Goal: Information Seeking & Learning: Learn about a topic

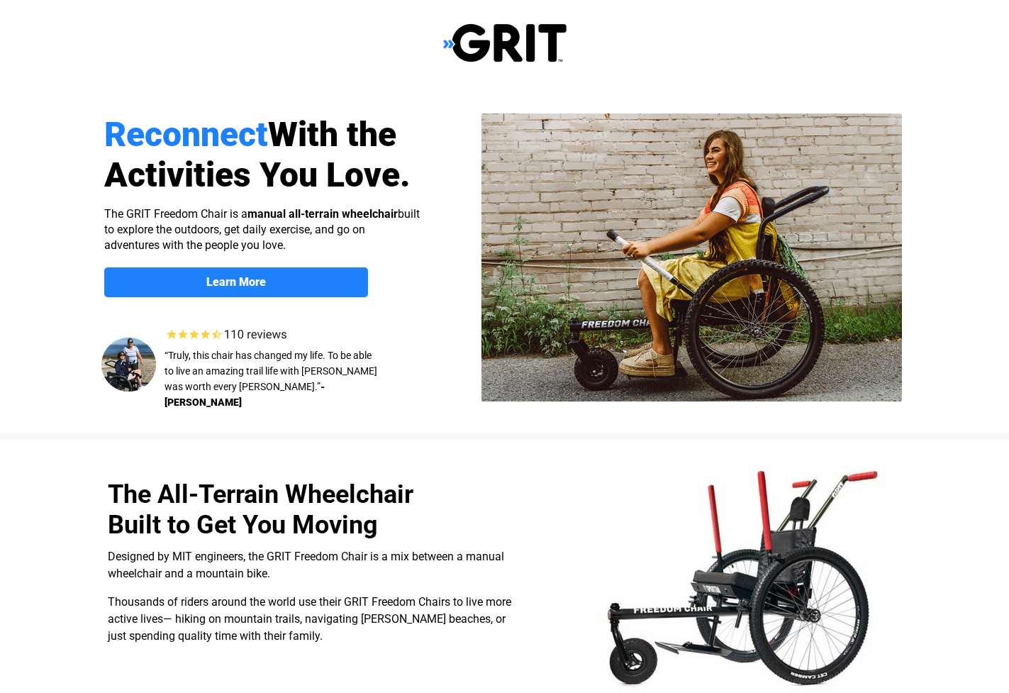
select select "CA"
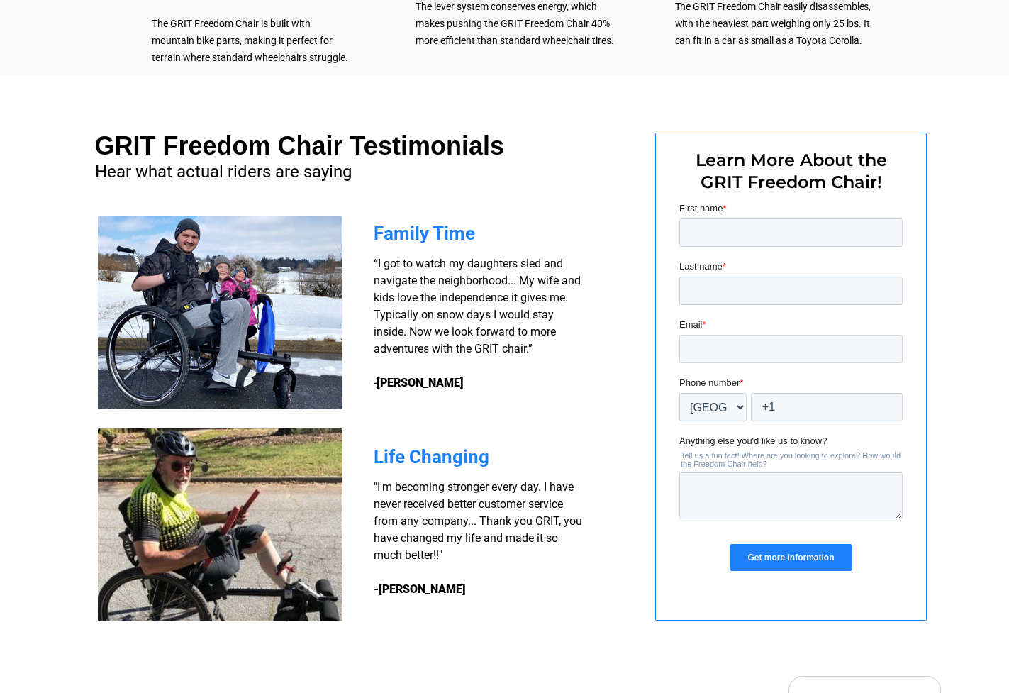
scroll to position [857, 0]
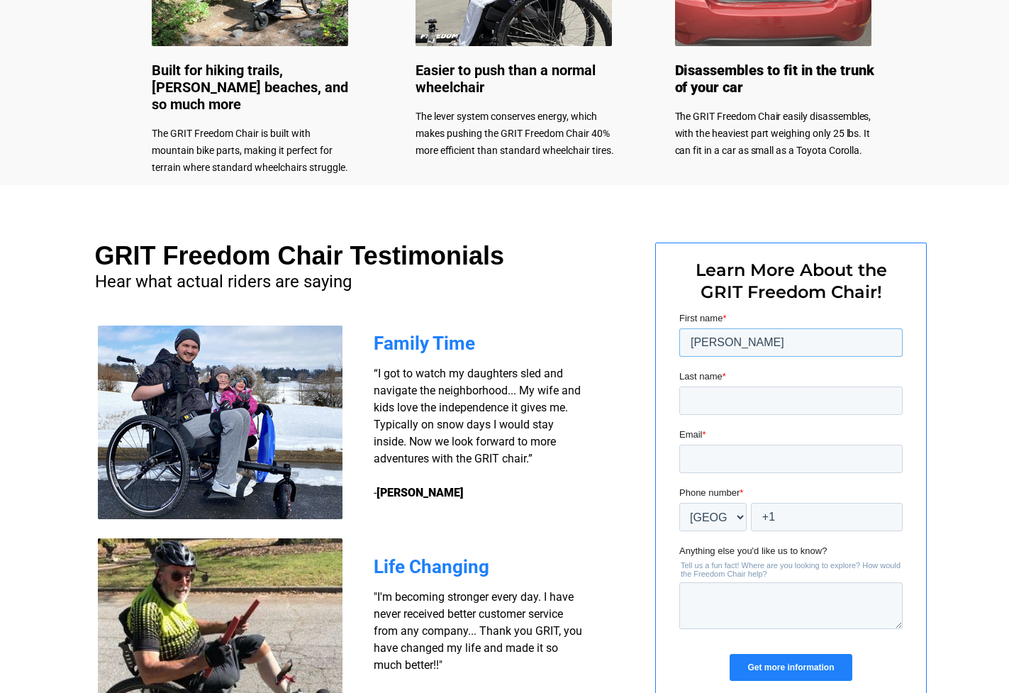
type input "[PERSON_NAME]"
type input "Skipp"
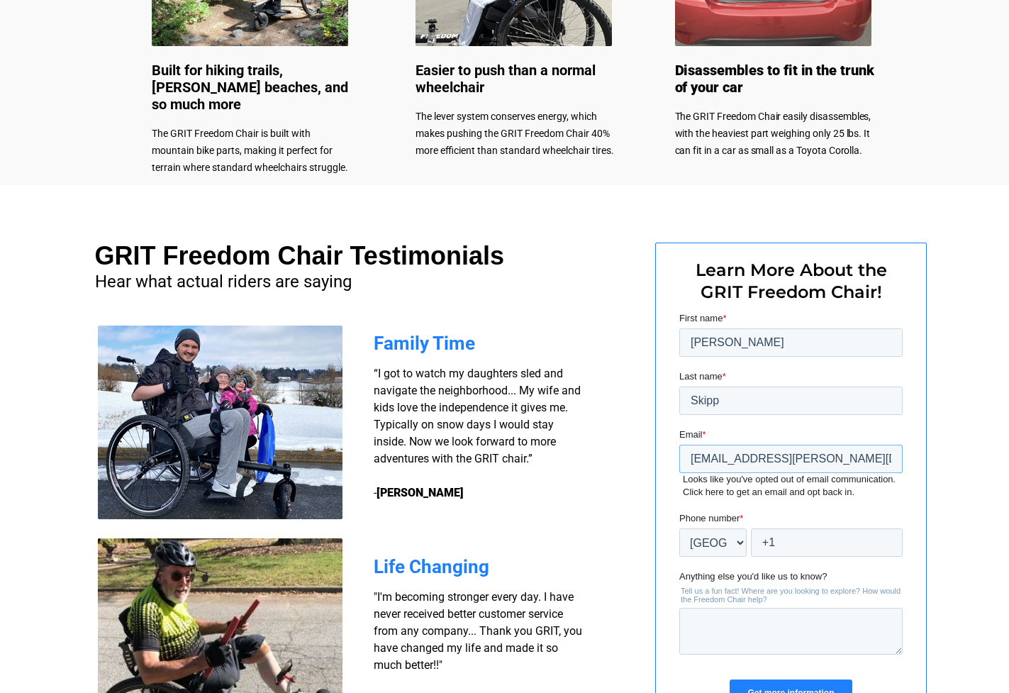
type input "[EMAIL_ADDRESS][PERSON_NAME][DOMAIN_NAME]"
click at [967, 563] on div at bounding box center [504, 479] width 1009 height 589
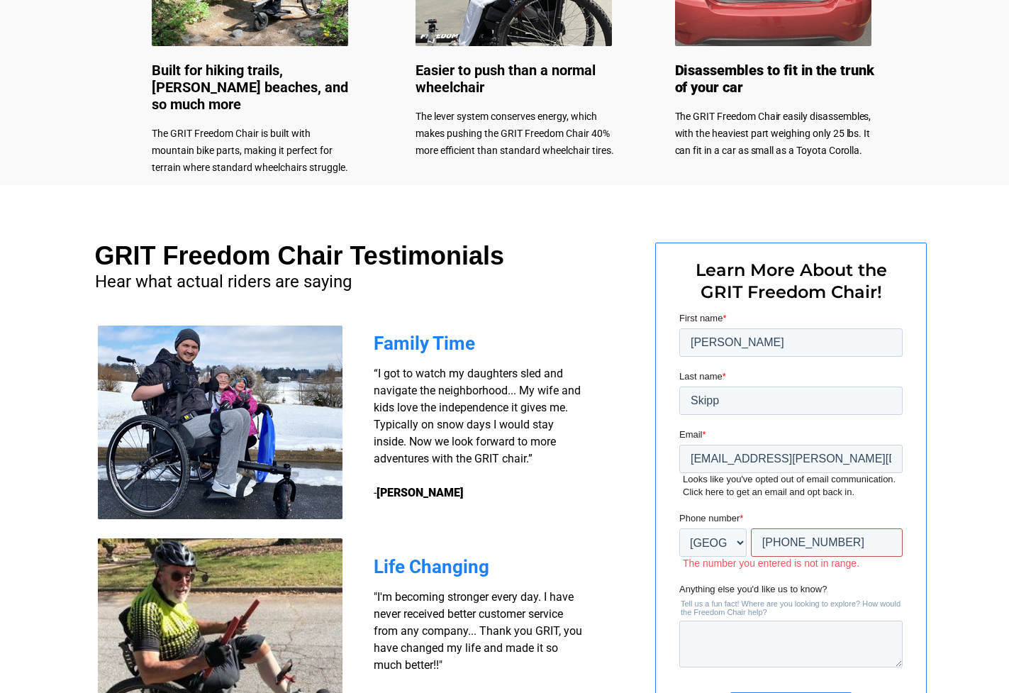
click at [798, 541] on input "+1 3095114" at bounding box center [826, 542] width 152 height 28
click at [799, 542] on input "+1 3095114" at bounding box center [826, 542] width 152 height 28
click at [776, 542] on input "+1 3095114" at bounding box center [826, 542] width 152 height 28
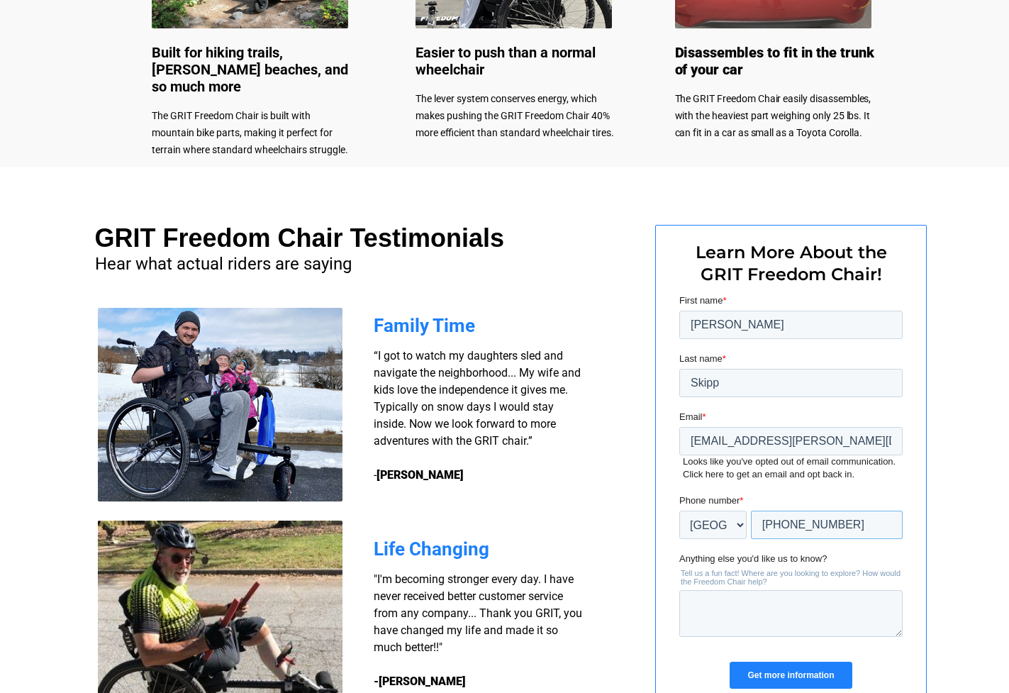
scroll to position [927, 0]
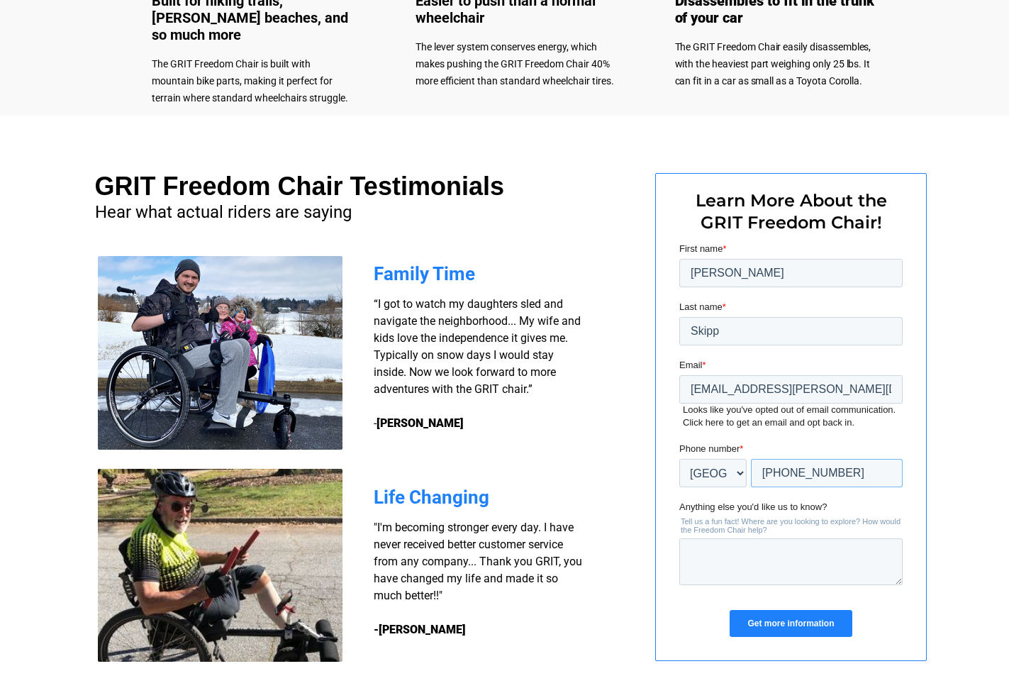
type input "+1 6043095114"
click at [788, 623] on input "Get more information" at bounding box center [790, 623] width 122 height 27
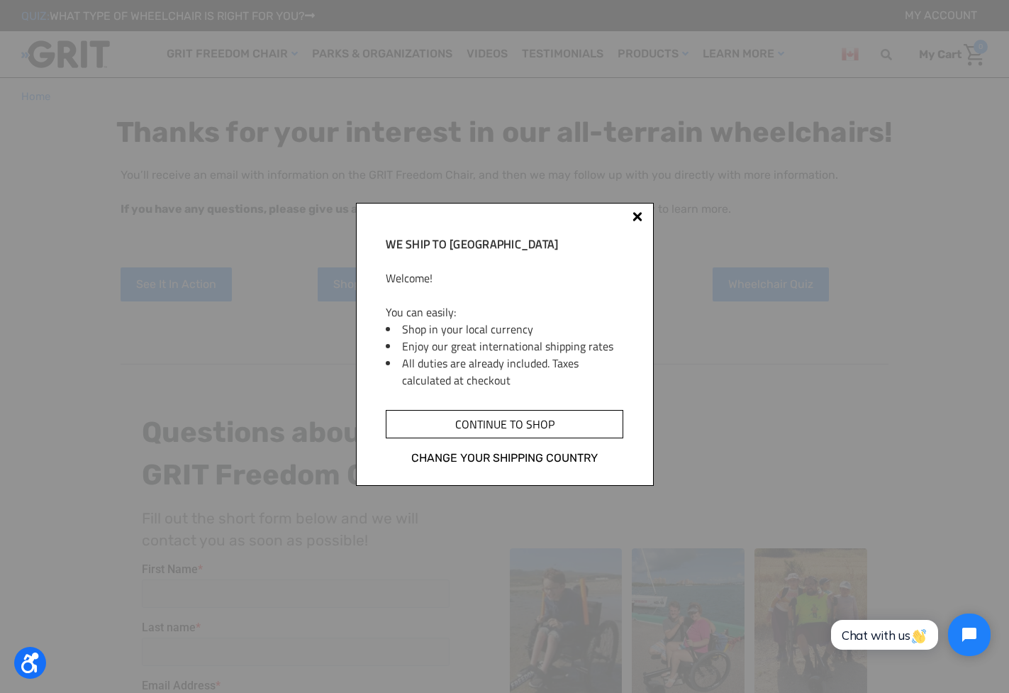
click at [500, 438] on input "Continue to shop" at bounding box center [504, 424] width 237 height 28
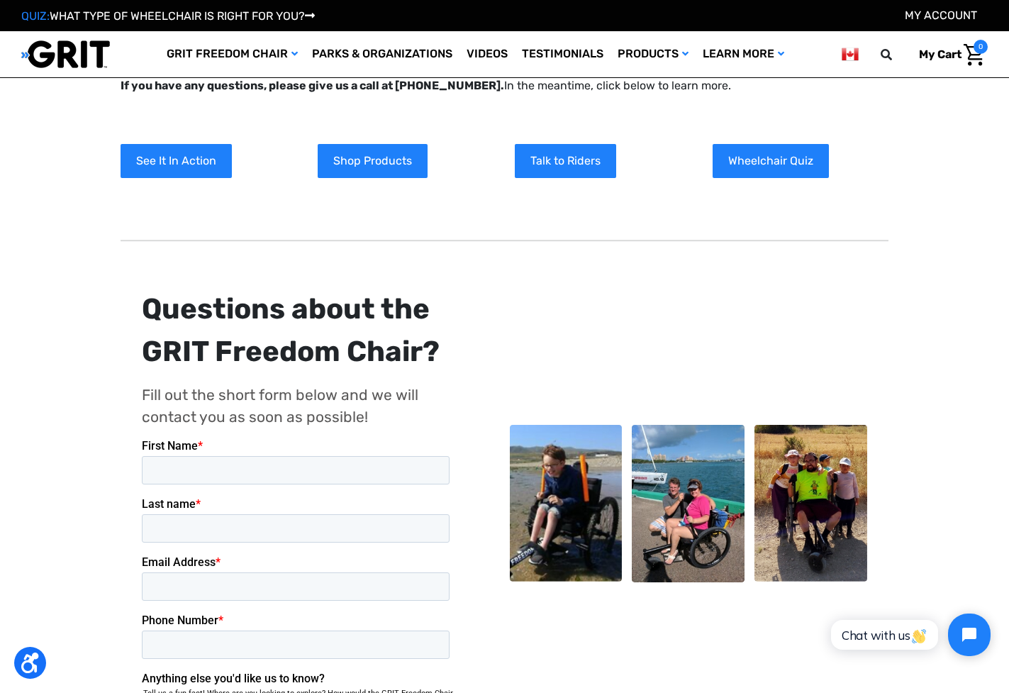
scroll to position [99, 0]
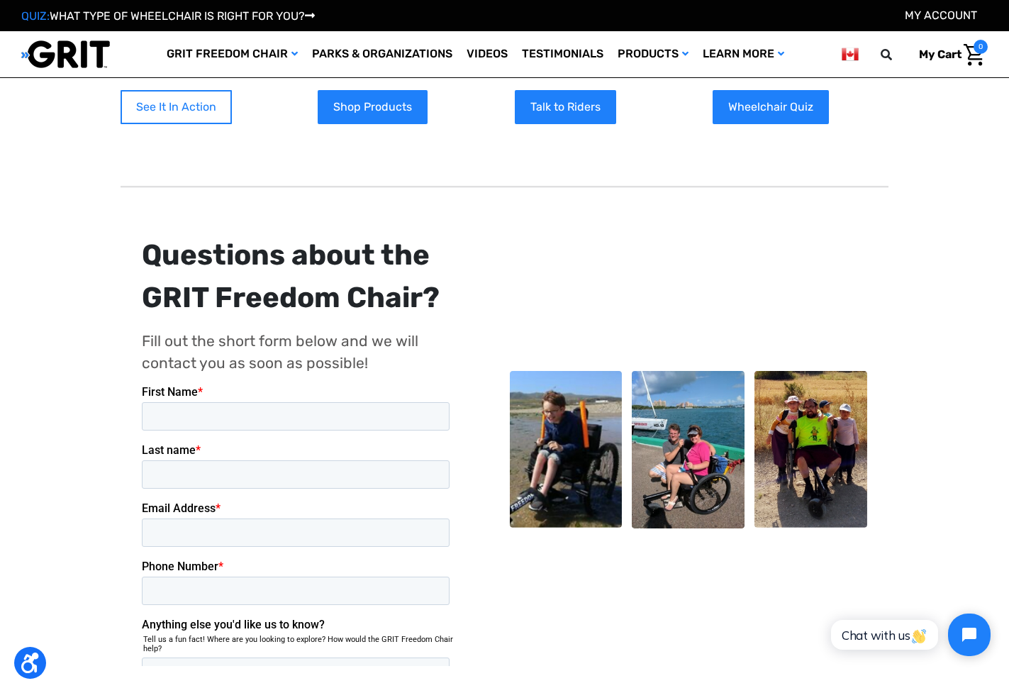
click at [193, 108] on link "See It In Action" at bounding box center [176, 107] width 111 height 34
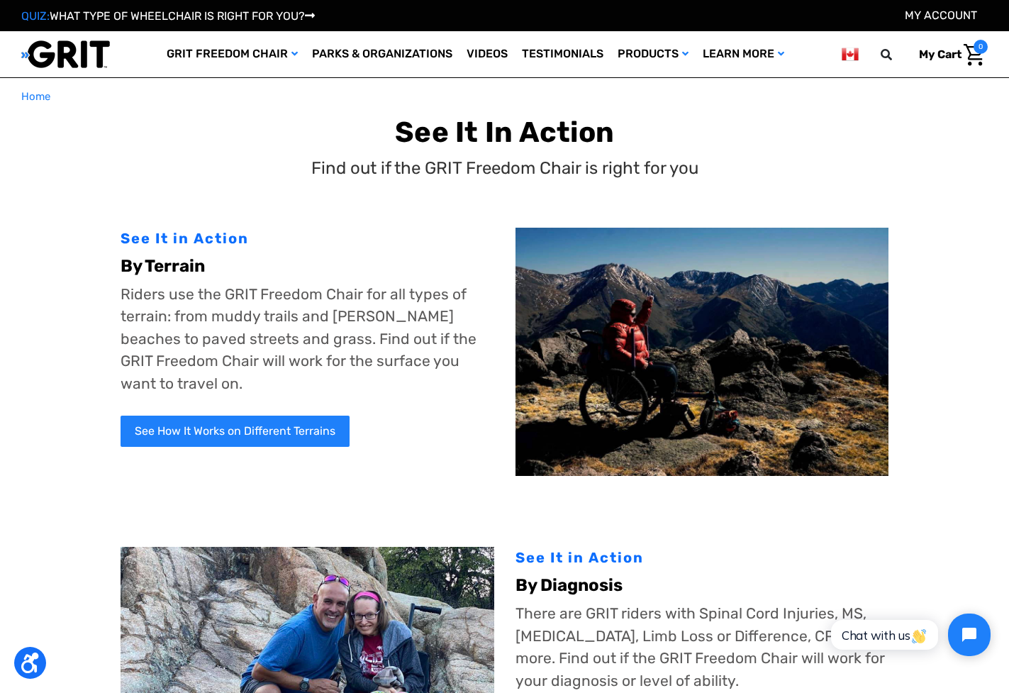
click at [646, 405] on img at bounding box center [701, 352] width 373 height 249
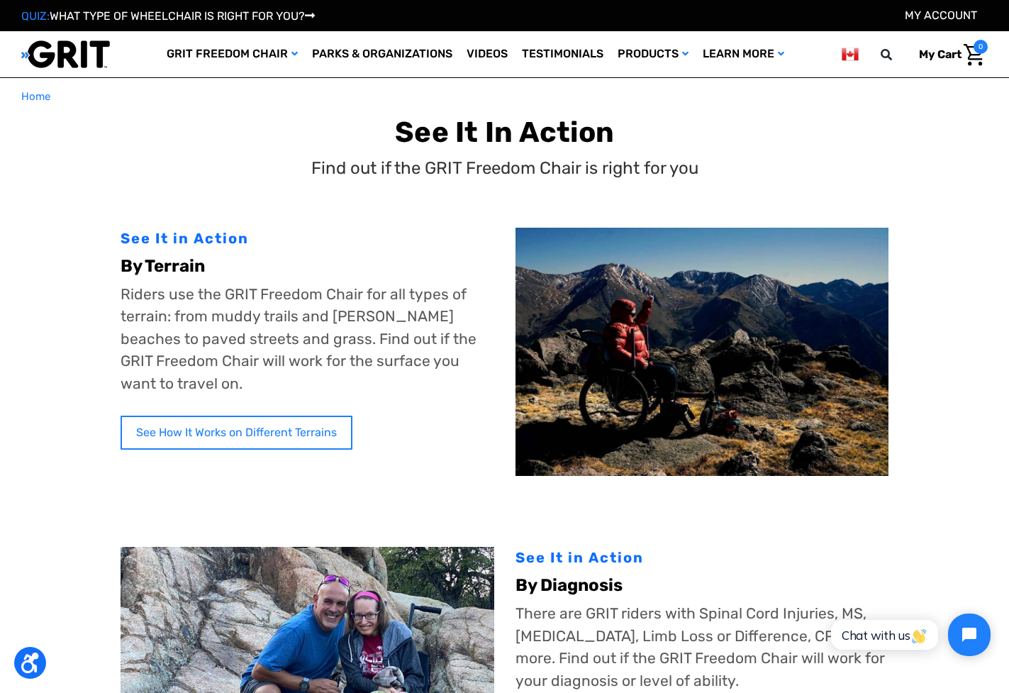
click at [289, 415] on link "See How It Works on Different Terrains" at bounding box center [237, 432] width 232 height 34
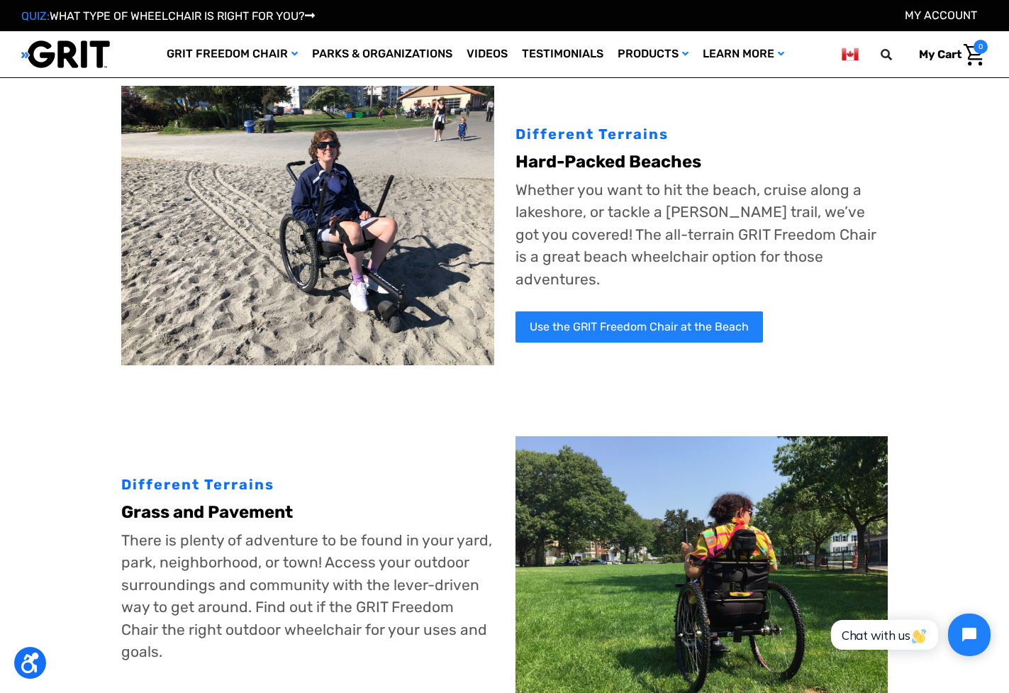
scroll to position [411, 0]
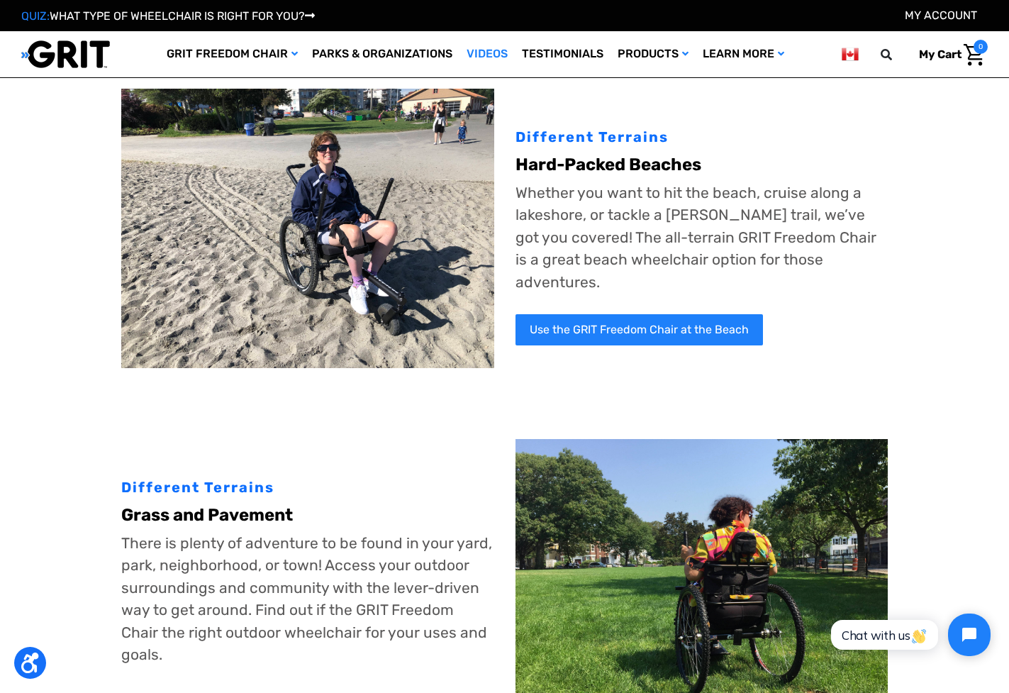
click at [478, 51] on link "Videos" at bounding box center [486, 54] width 55 height 46
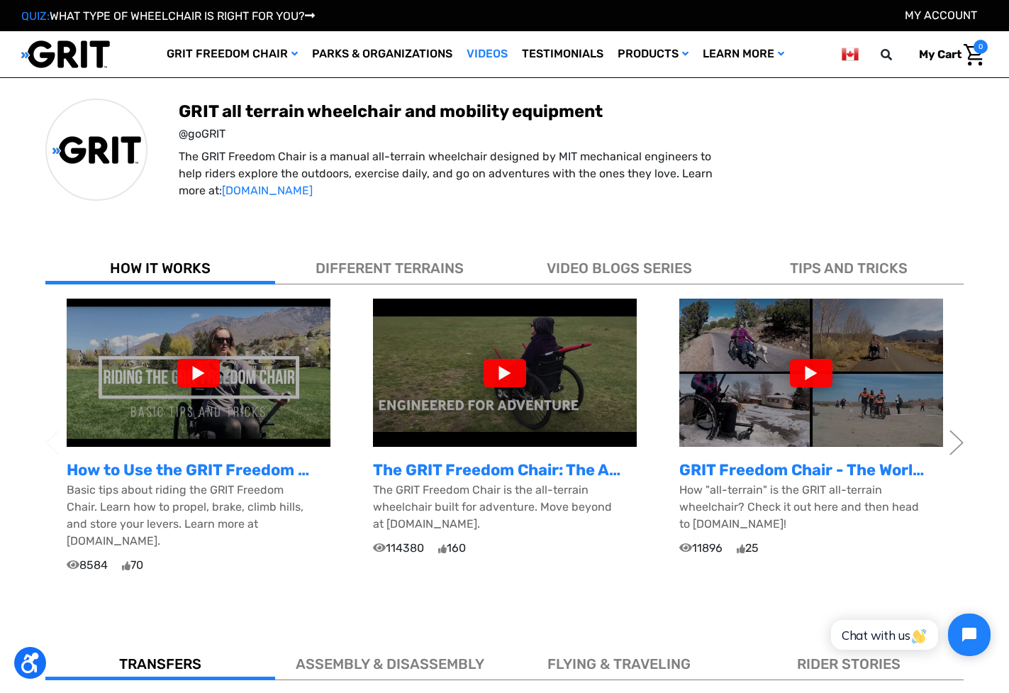
click at [191, 372] on div at bounding box center [198, 373] width 43 height 28
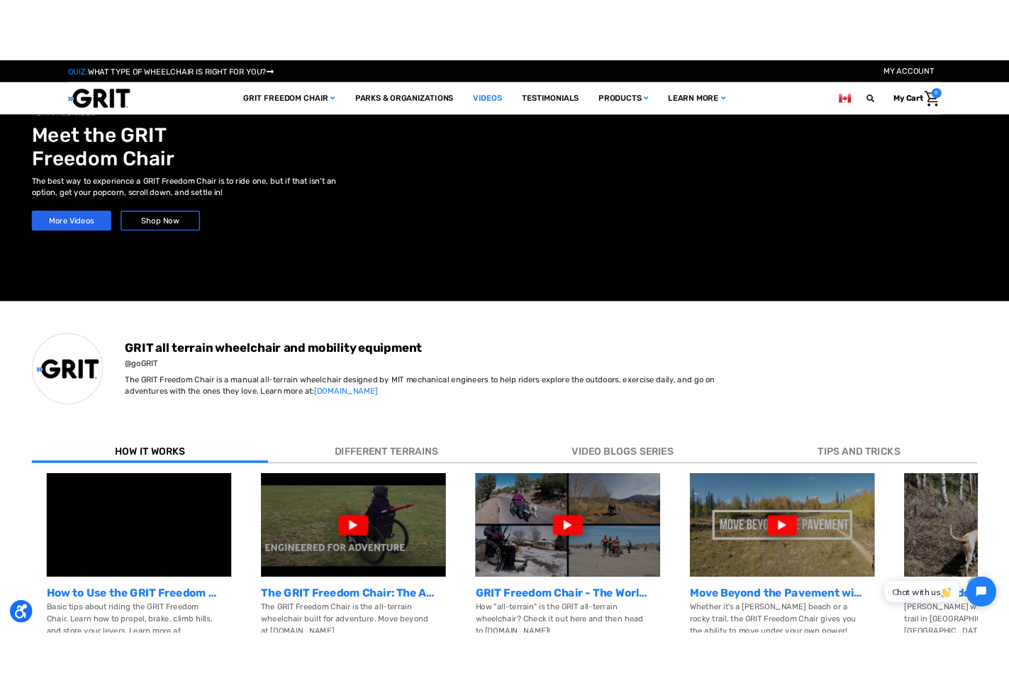
scroll to position [291, 0]
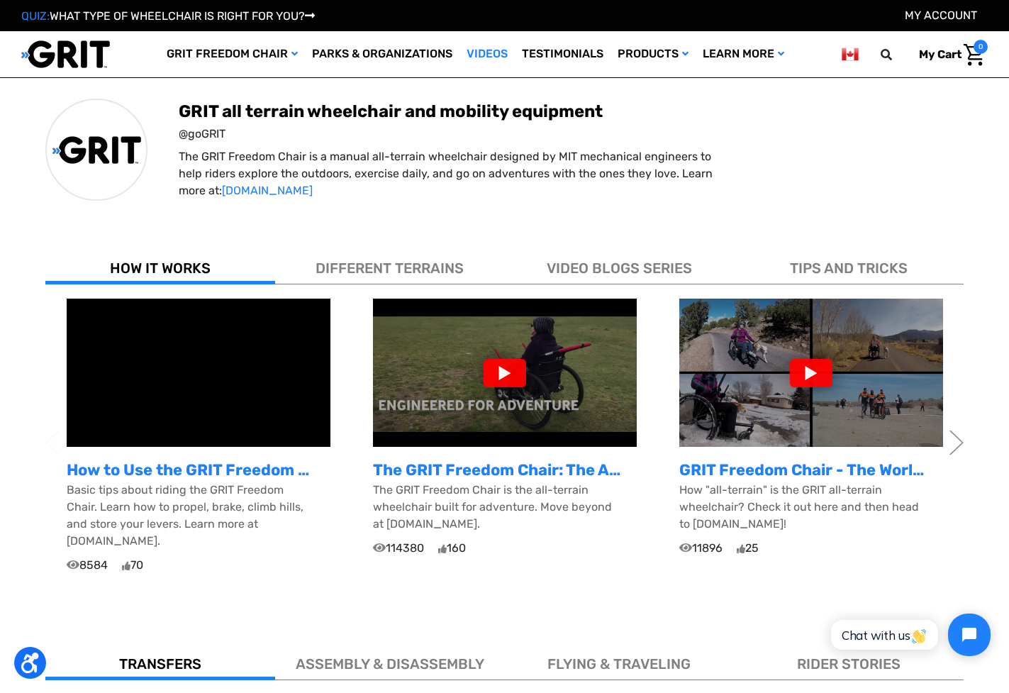
click at [499, 377] on div at bounding box center [505, 373] width 43 height 28
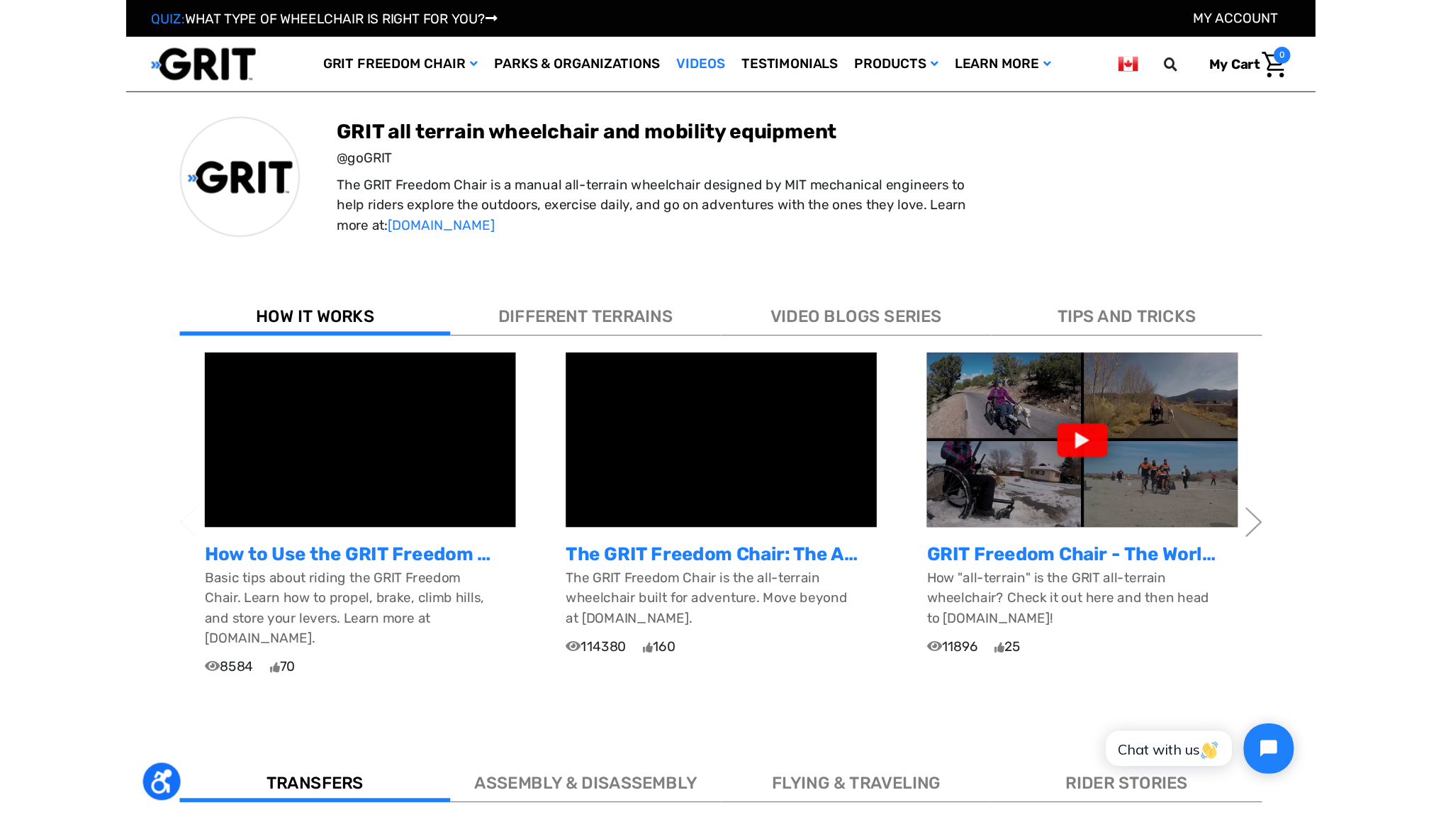
scroll to position [0, 0]
